Goal: Task Accomplishment & Management: Manage account settings

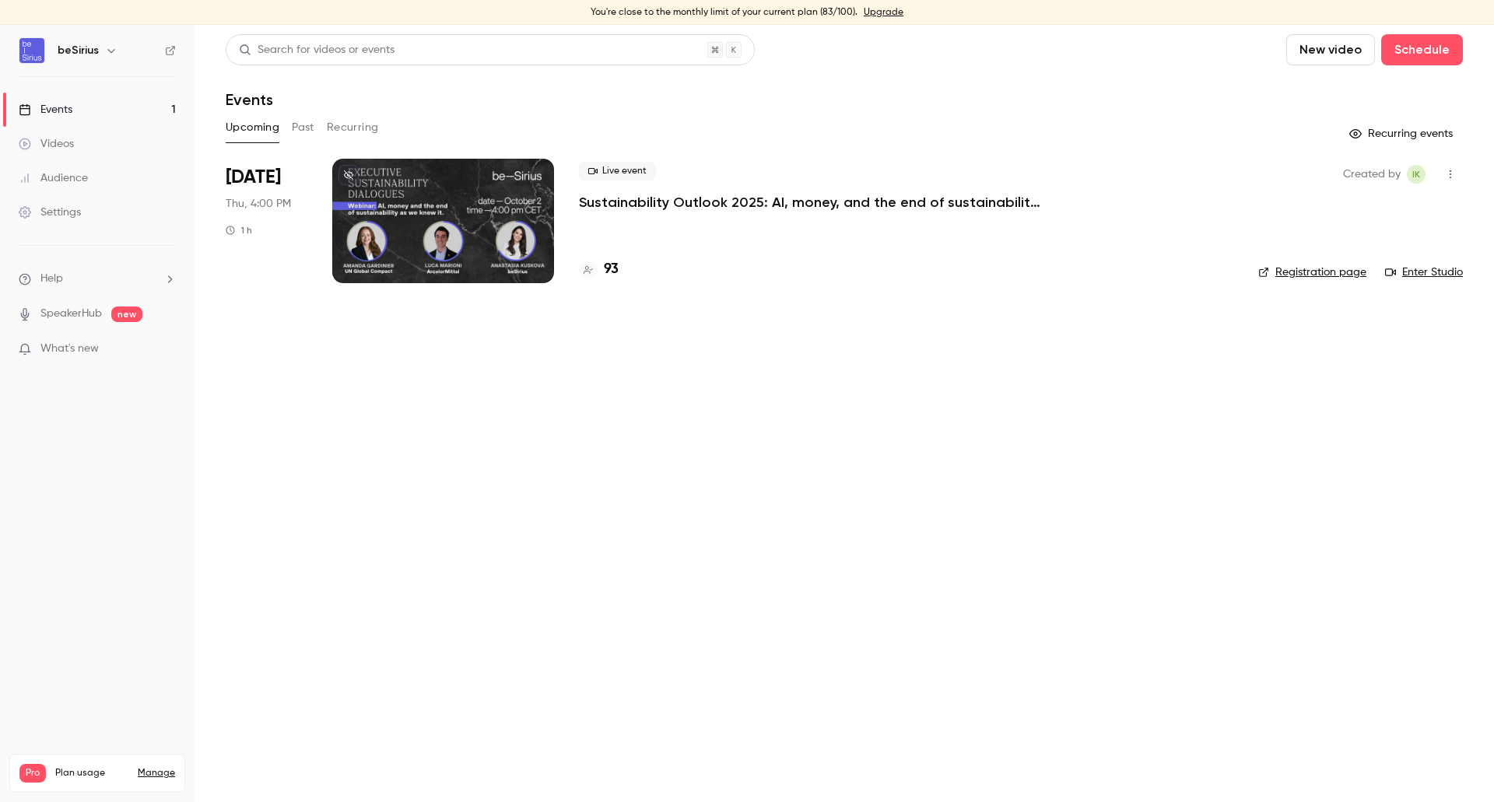
click at [148, 767] on link "Manage" at bounding box center [156, 773] width 37 height 12
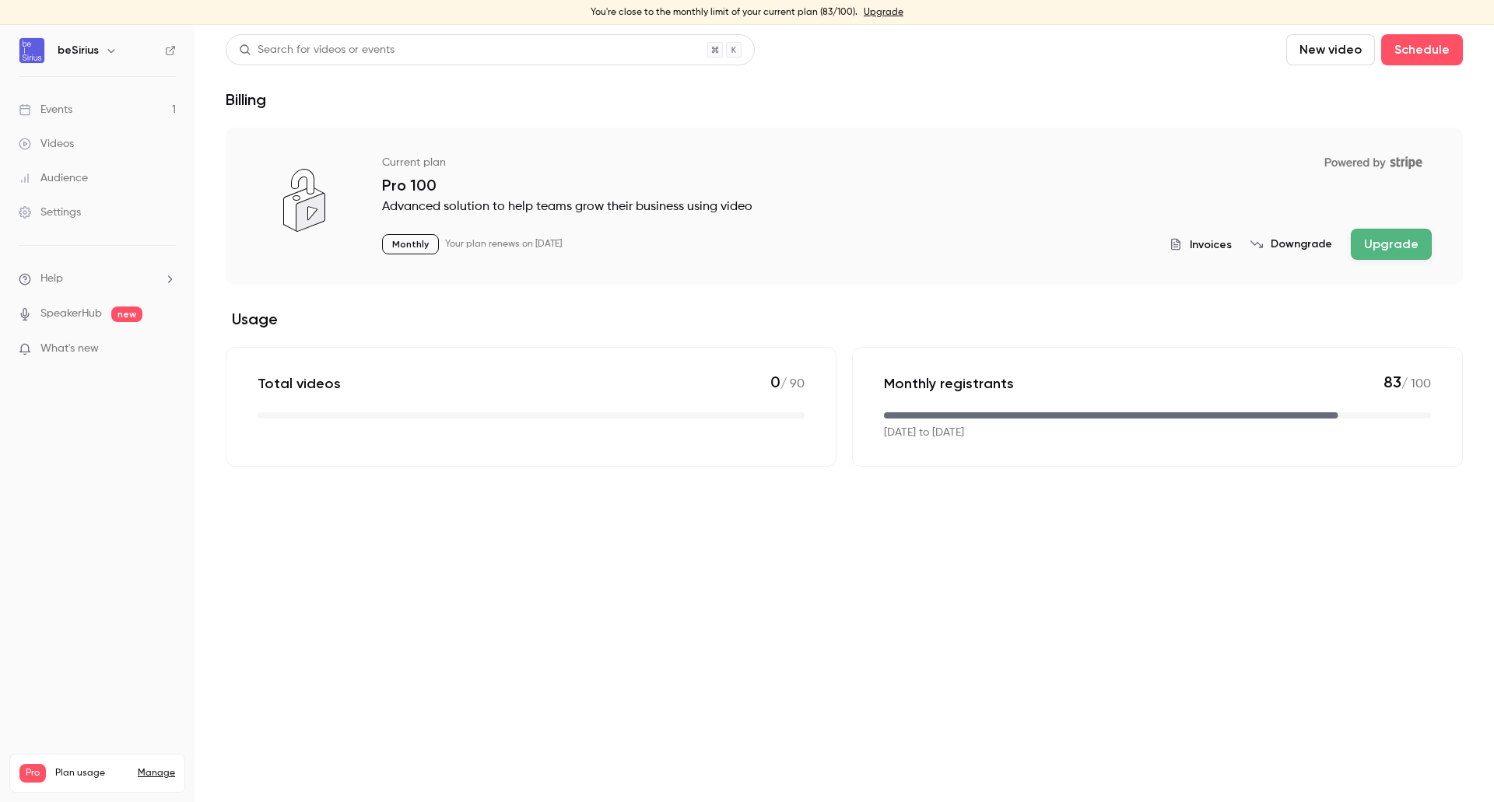
click at [1399, 237] on button "Upgrade" at bounding box center [1391, 244] width 81 height 31
click at [1382, 243] on button "Upgrade" at bounding box center [1391, 244] width 81 height 31
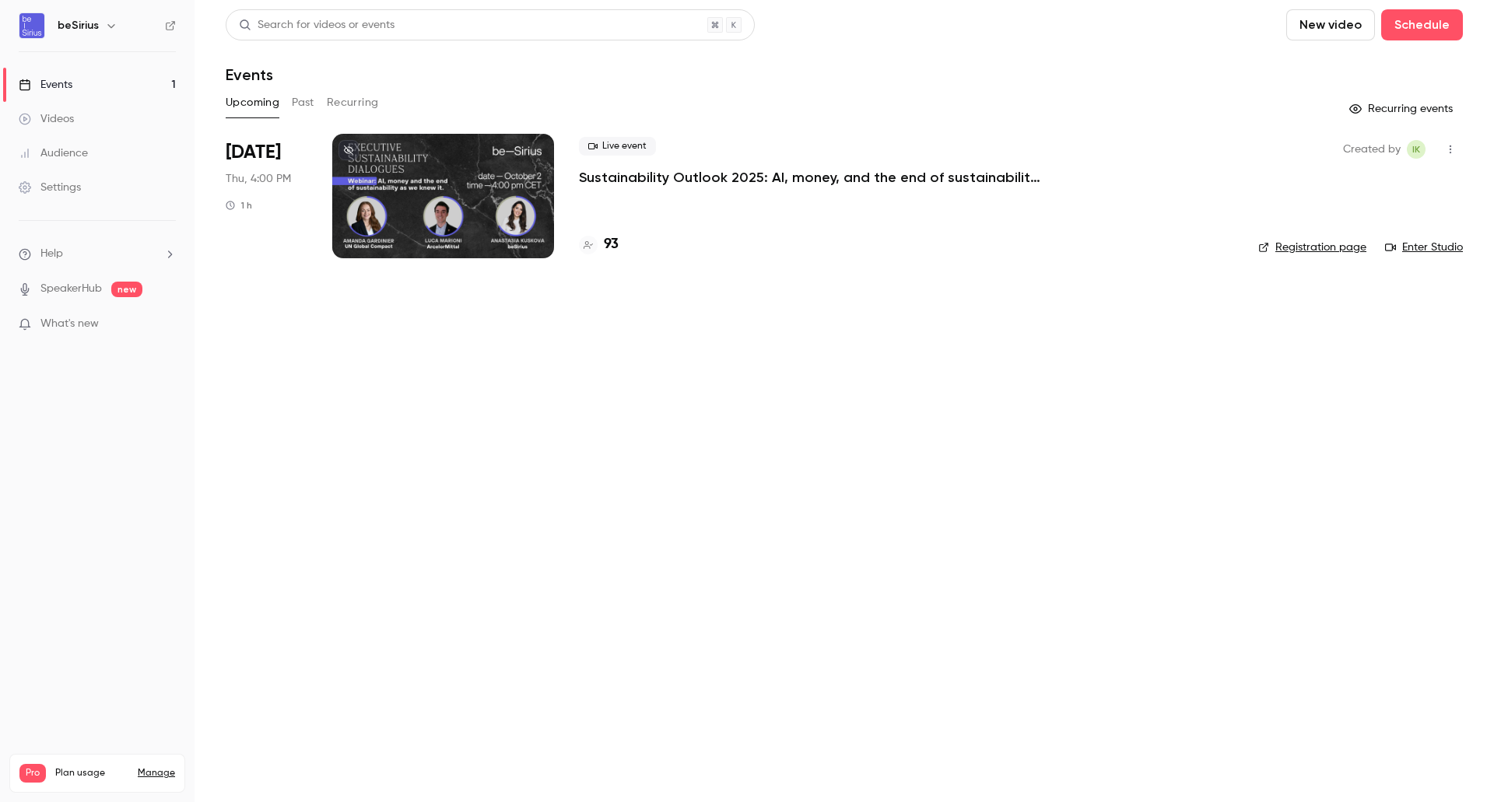
click at [452, 203] on div at bounding box center [443, 196] width 222 height 125
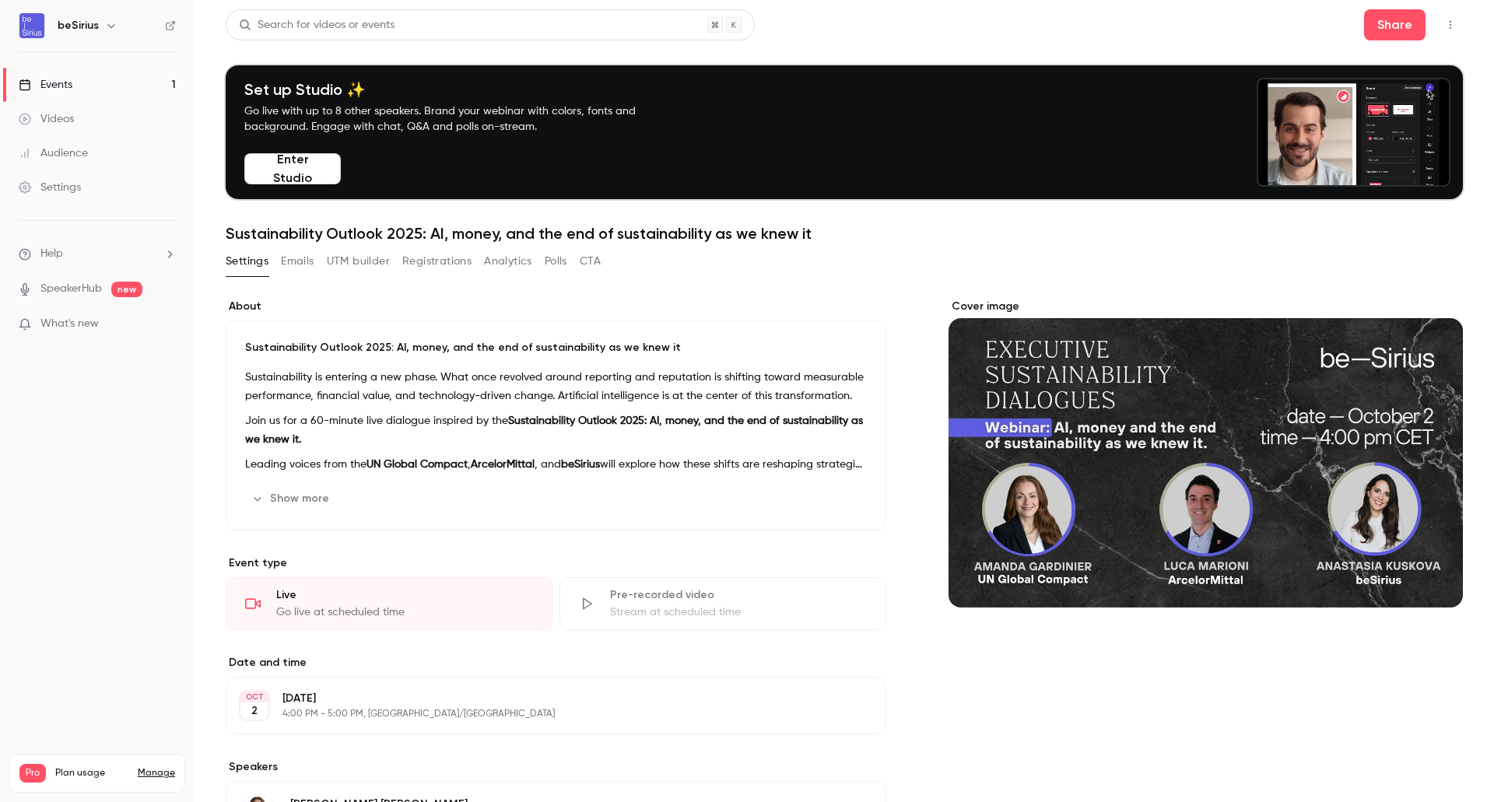
click at [426, 258] on button "Registrations" at bounding box center [436, 261] width 69 height 25
